Goal: Information Seeking & Learning: Compare options

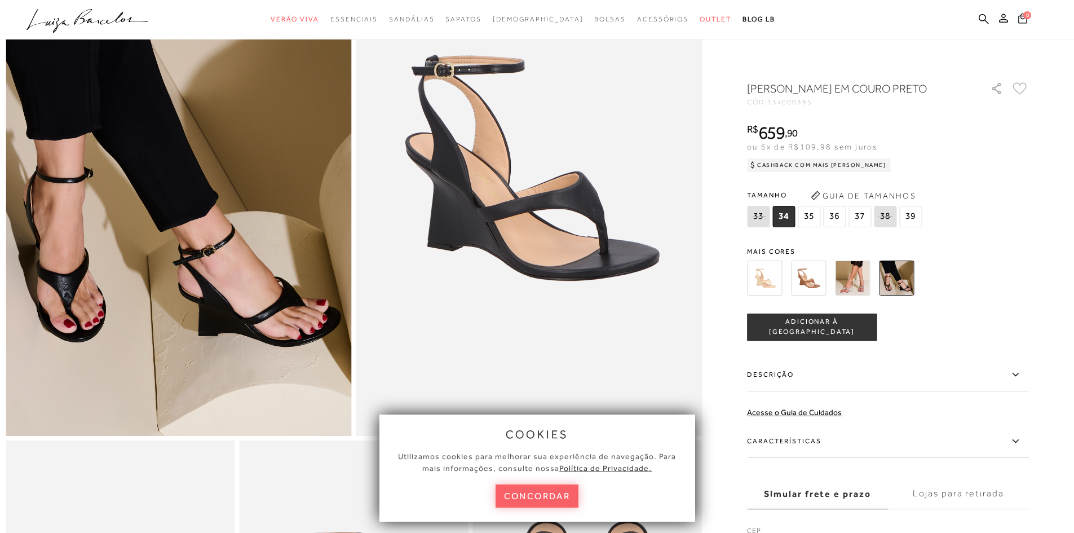
scroll to position [169, 0]
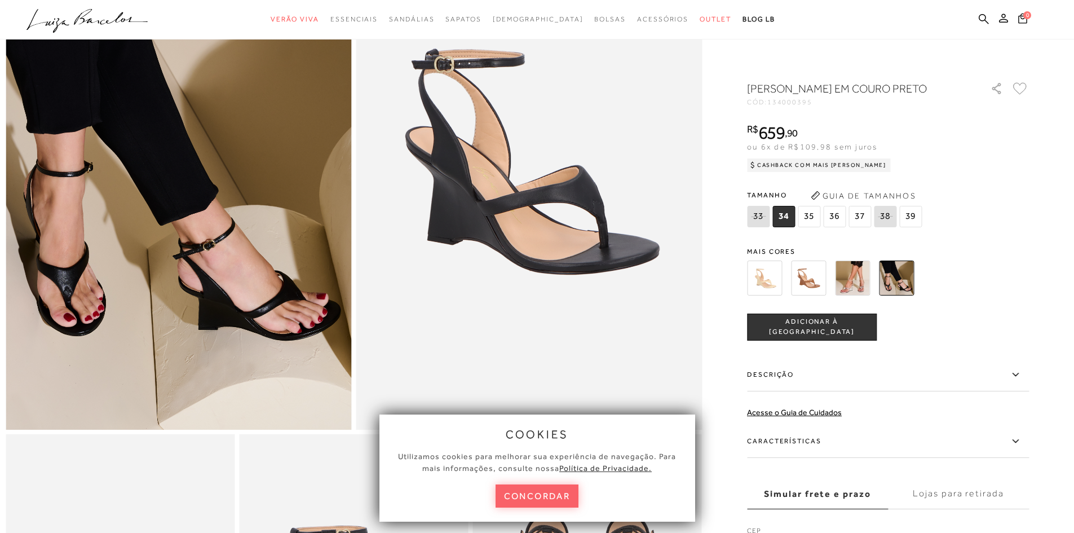
click at [899, 294] on img at bounding box center [896, 277] width 35 height 35
click at [853, 295] on img at bounding box center [852, 277] width 35 height 35
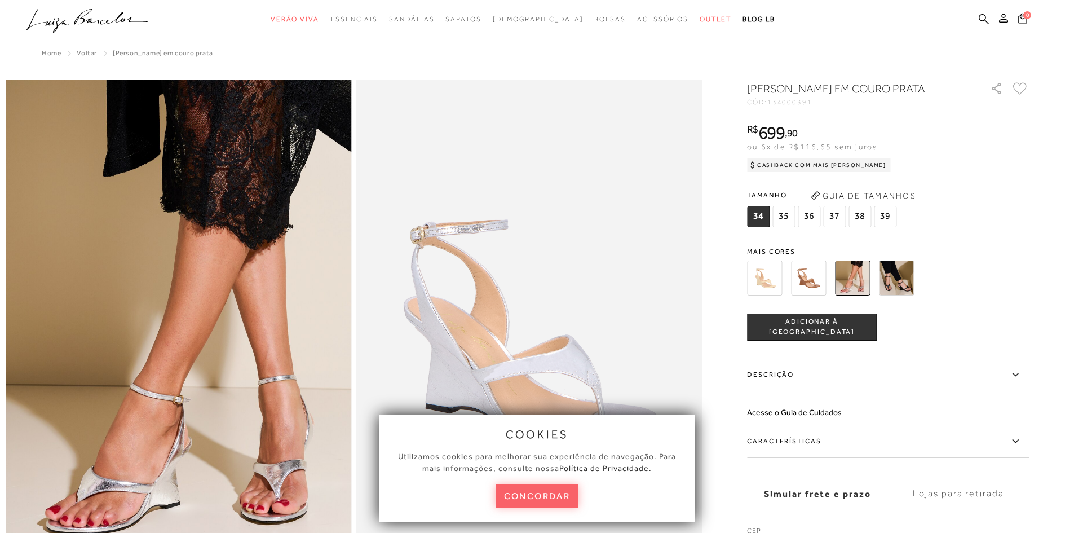
scroll to position [56, 0]
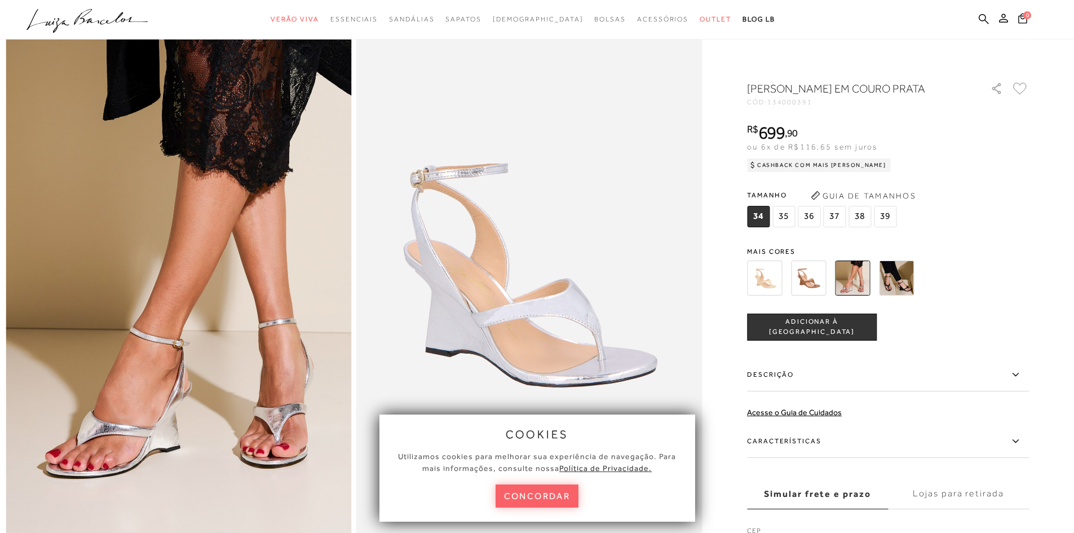
click at [768, 295] on img at bounding box center [764, 277] width 35 height 35
click at [816, 295] on img at bounding box center [808, 277] width 35 height 35
click at [856, 281] on img at bounding box center [852, 277] width 35 height 35
click at [899, 286] on img at bounding box center [896, 277] width 35 height 35
